Goal: Navigation & Orientation: Find specific page/section

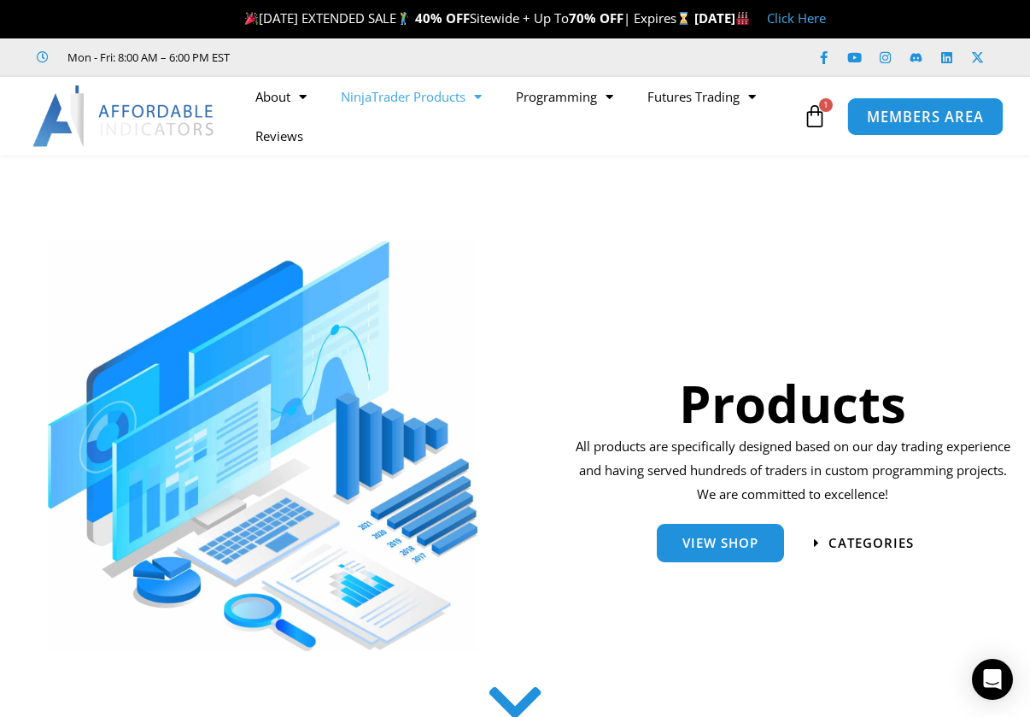
click at [926, 120] on span "MEMBERS AREA" at bounding box center [924, 116] width 117 height 15
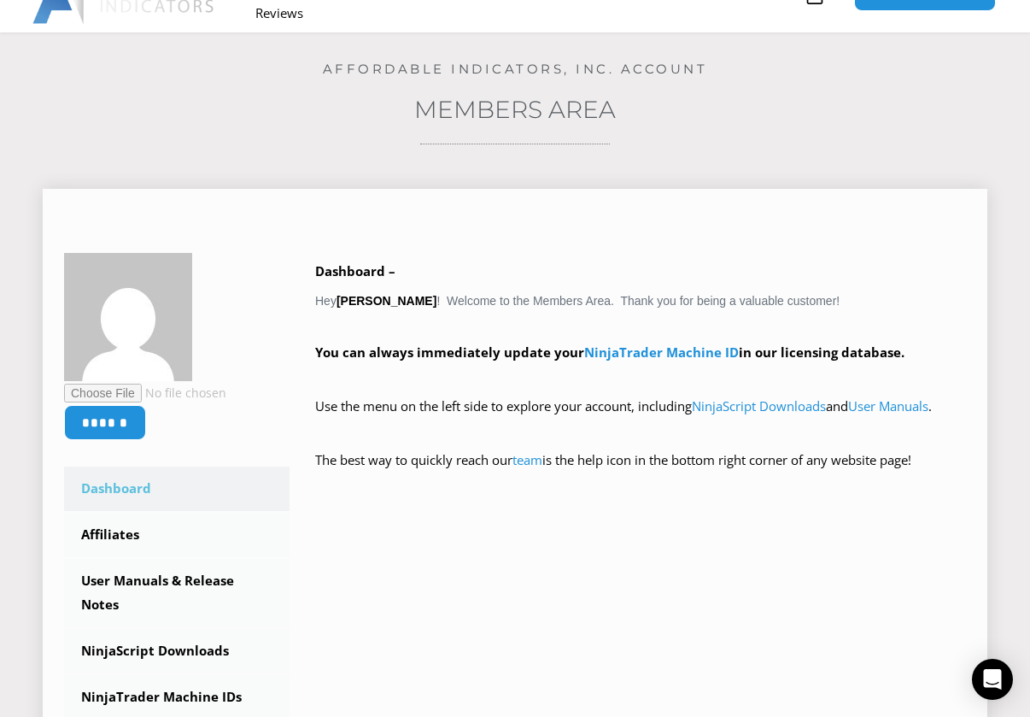
scroll to position [171, 0]
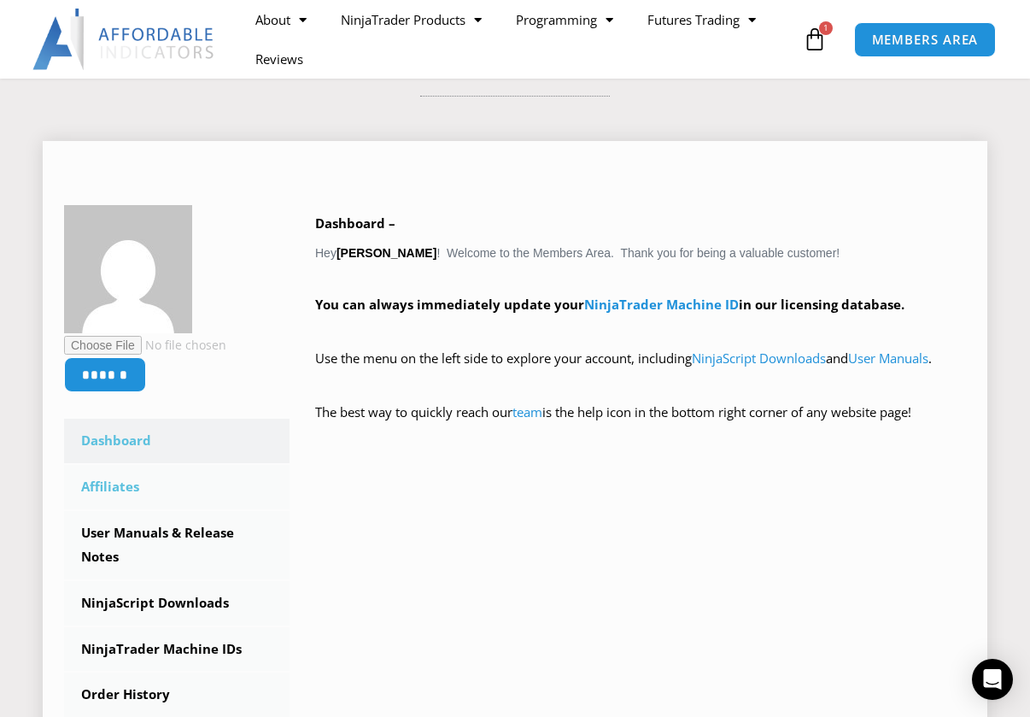
click at [113, 486] on link "Affiliates" at bounding box center [177, 487] width 226 height 44
